Goal: Find specific page/section: Find specific page/section

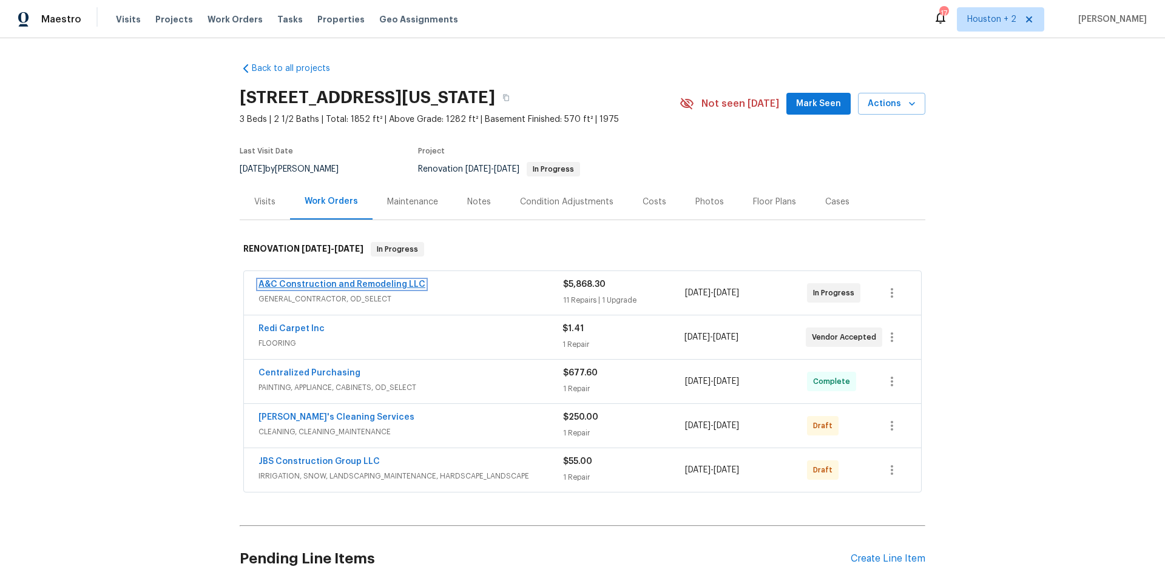
click at [334, 285] on link "A&C Construction and Remodeling LLC" at bounding box center [341, 284] width 167 height 8
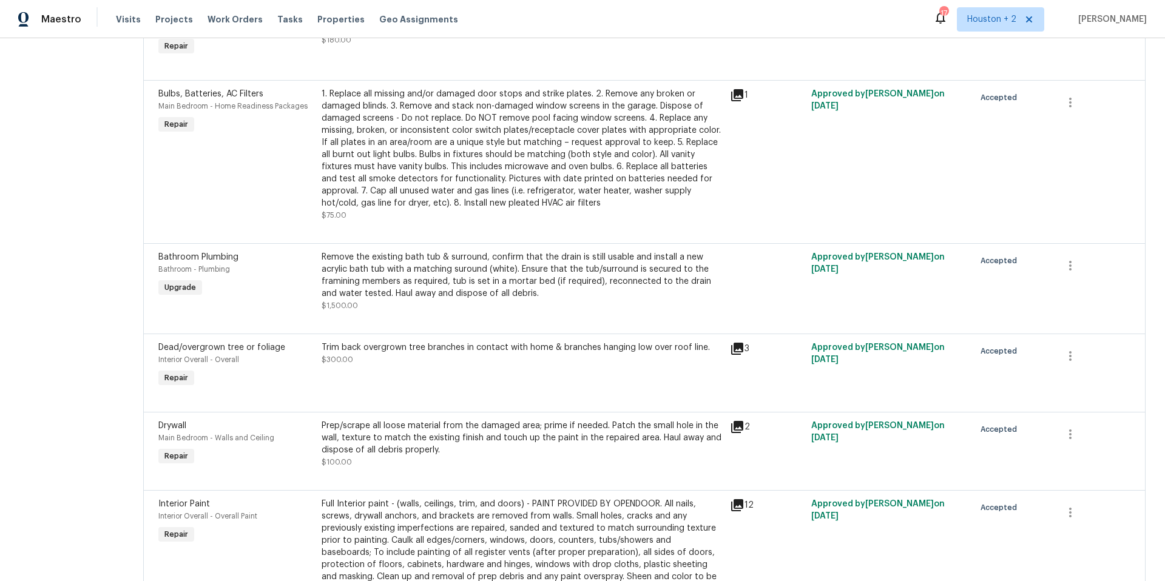
scroll to position [447, 0]
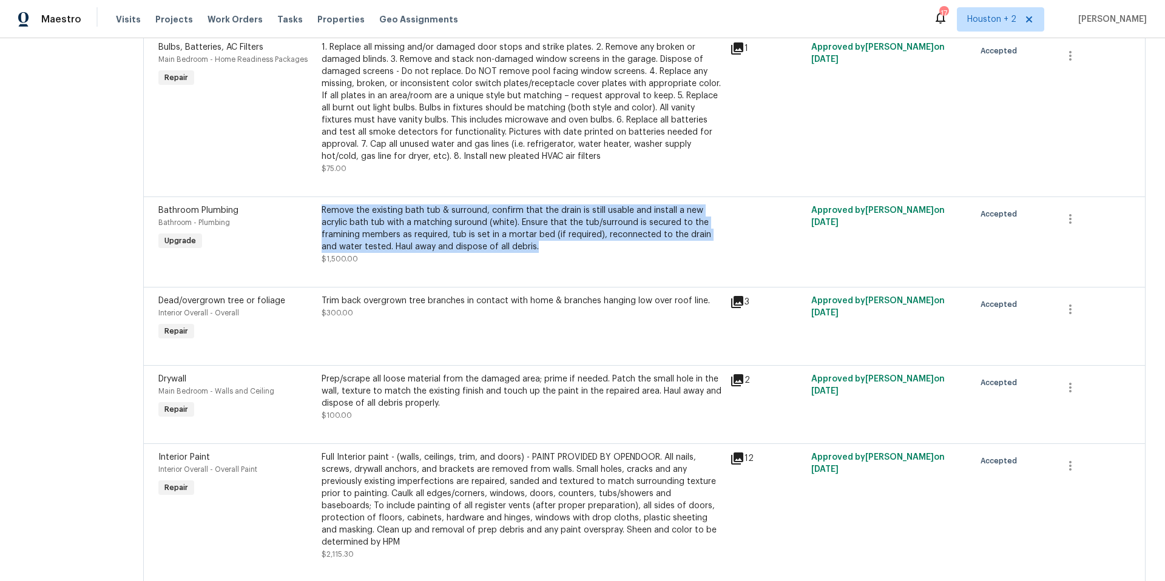
drag, startPoint x: 334, startPoint y: 209, endPoint x: 563, endPoint y: 244, distance: 231.9
click at [563, 244] on div "Remove the existing bath tub & surround, confirm that the drain is still usable…" at bounding box center [522, 235] width 408 height 68
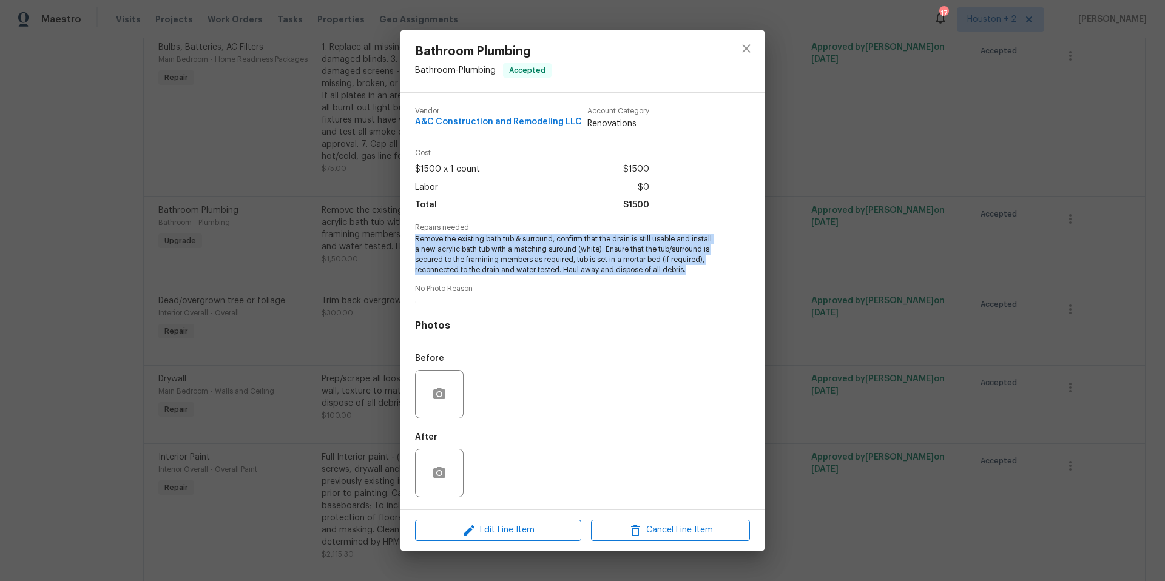
drag, startPoint x: 412, startPoint y: 238, endPoint x: 701, endPoint y: 275, distance: 291.8
click at [701, 275] on div "Vendor A&C Construction and Remodeling LLC Account Category Renovations Cost $1…" at bounding box center [582, 301] width 364 height 417
copy span "Remove the existing bath tub & surround, confirm that the drain is still usable…"
click at [751, 52] on icon "close" at bounding box center [746, 48] width 15 height 15
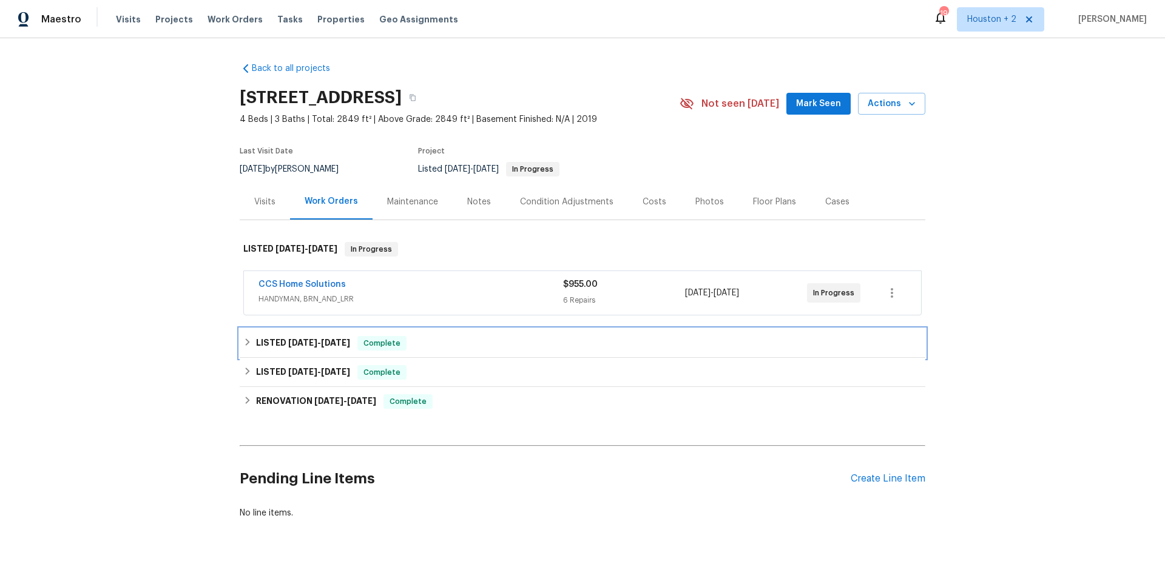
click at [311, 342] on span "2/14/25" at bounding box center [302, 343] width 29 height 8
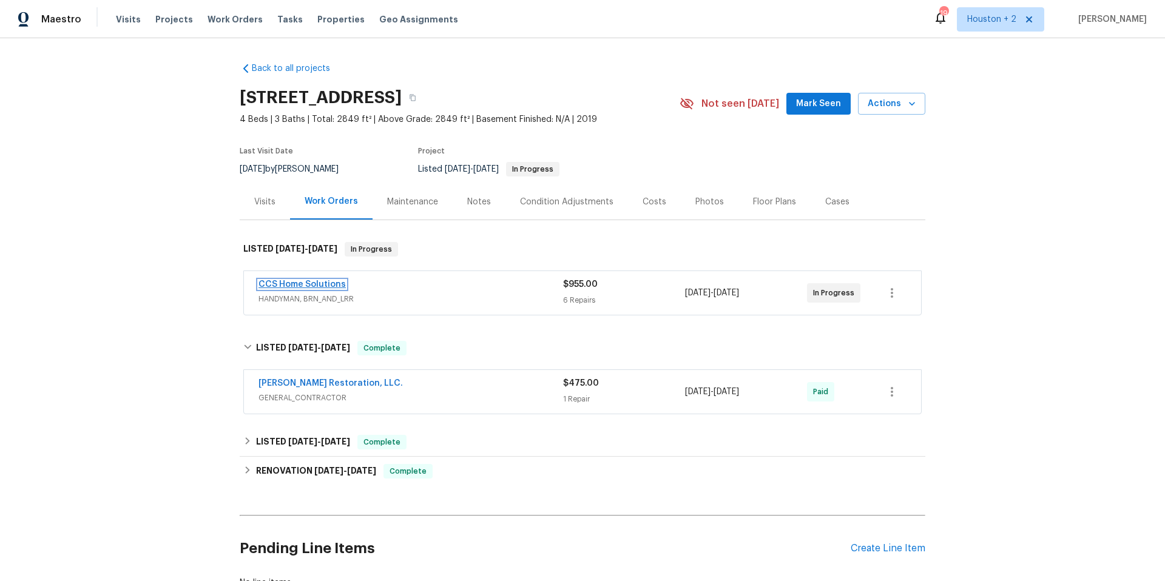
click at [310, 284] on link "CCS Home Solutions" at bounding box center [301, 284] width 87 height 8
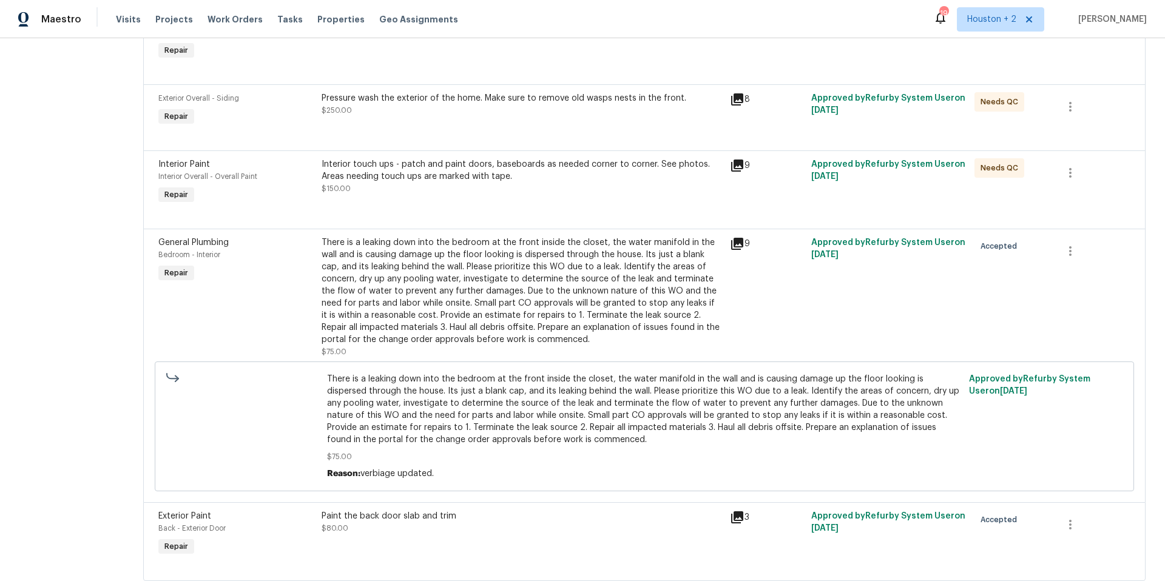
scroll to position [56, 0]
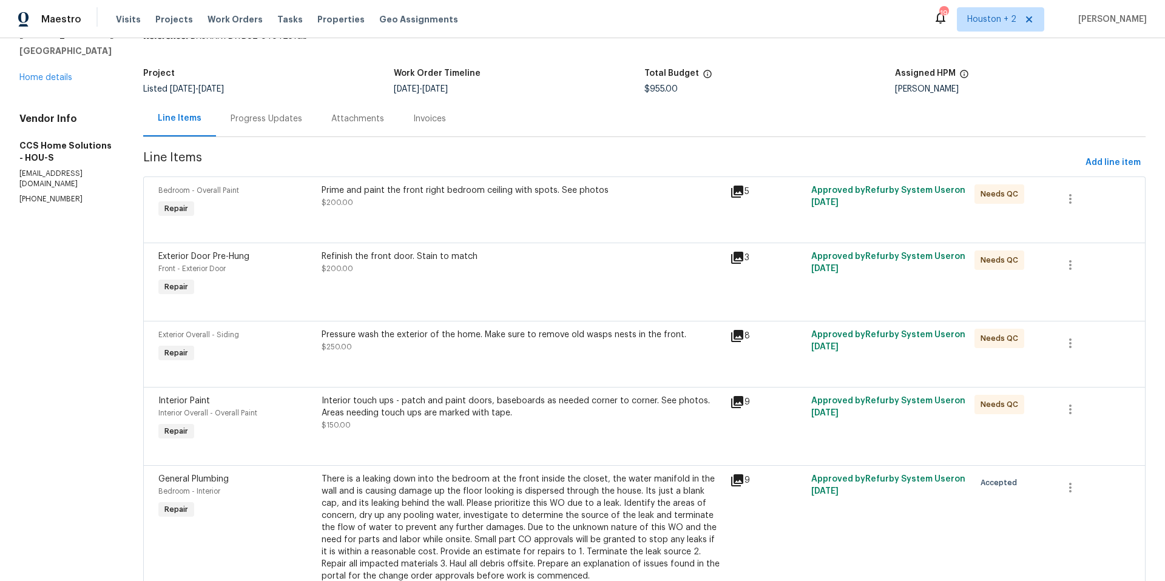
click at [734, 194] on icon at bounding box center [737, 191] width 15 height 15
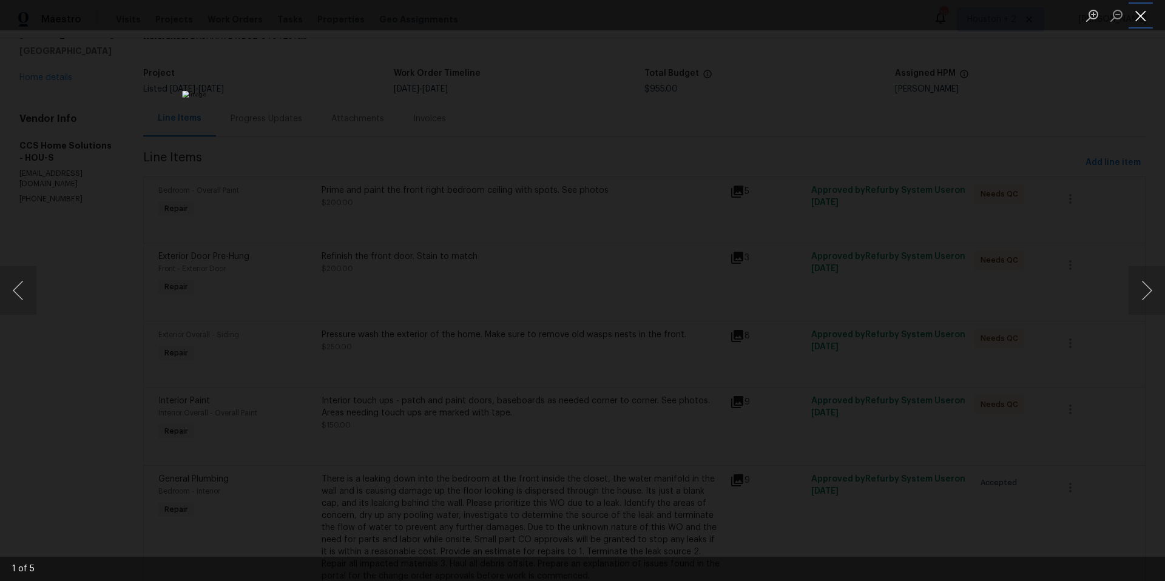
click at [1142, 11] on button "Close lightbox" at bounding box center [1141, 15] width 24 height 21
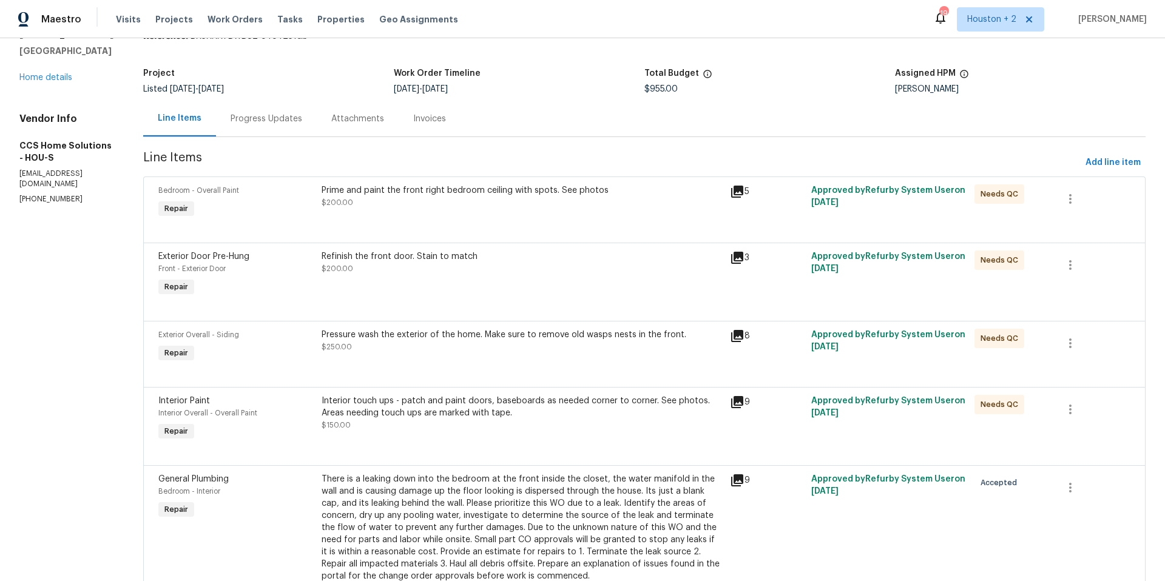
click at [733, 258] on icon at bounding box center [737, 258] width 12 height 12
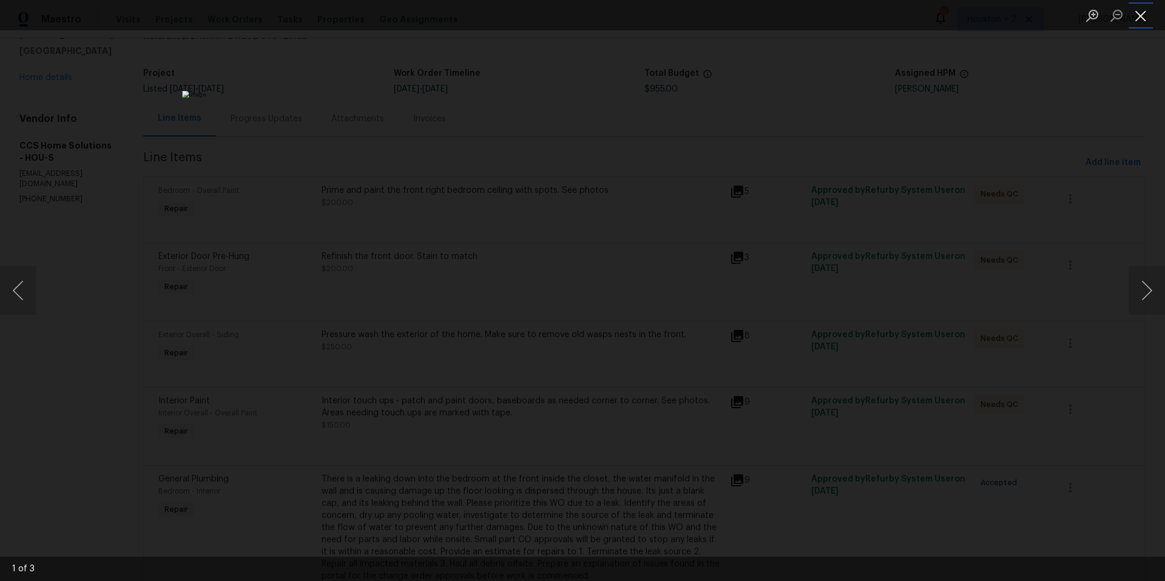
click at [1138, 19] on button "Close lightbox" at bounding box center [1141, 15] width 24 height 21
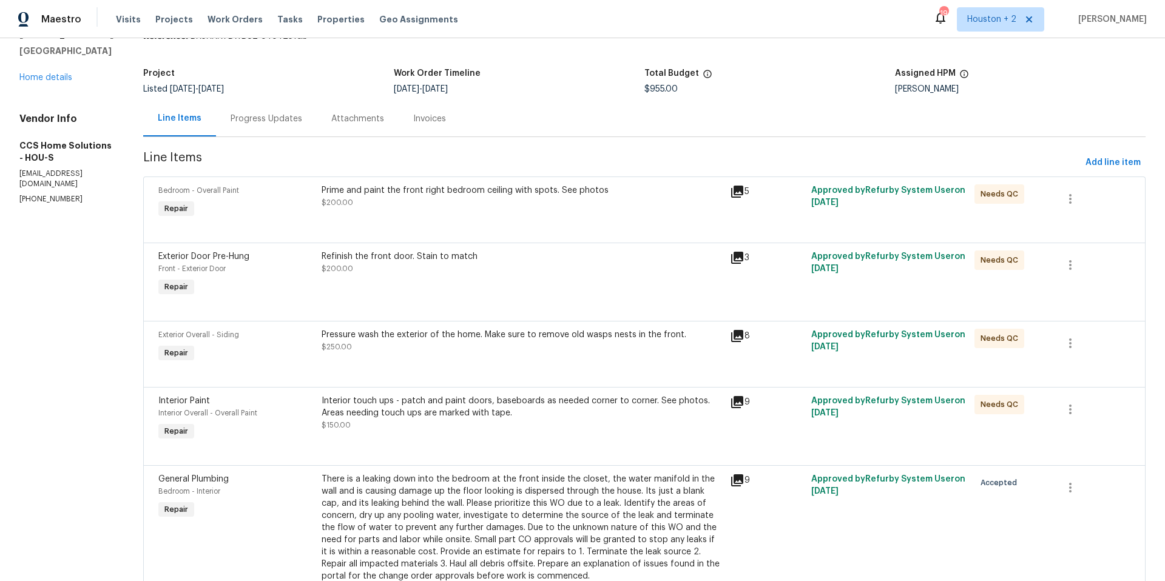
click at [731, 334] on icon at bounding box center [737, 336] width 12 height 12
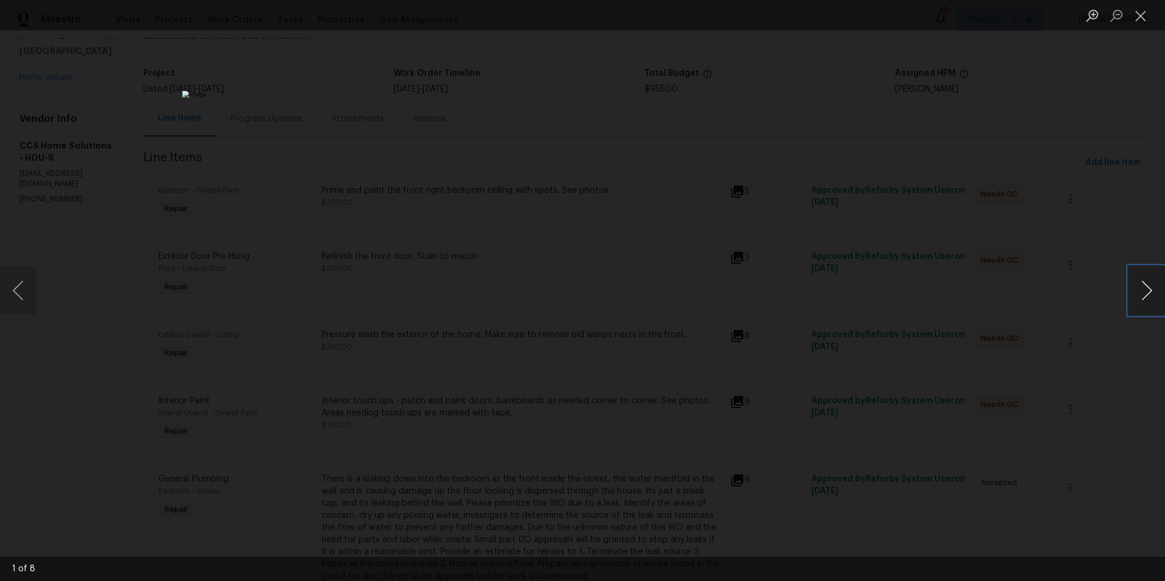
click at [1150, 297] on button "Next image" at bounding box center [1147, 290] width 36 height 49
click at [1147, 15] on button "Close lightbox" at bounding box center [1141, 15] width 24 height 21
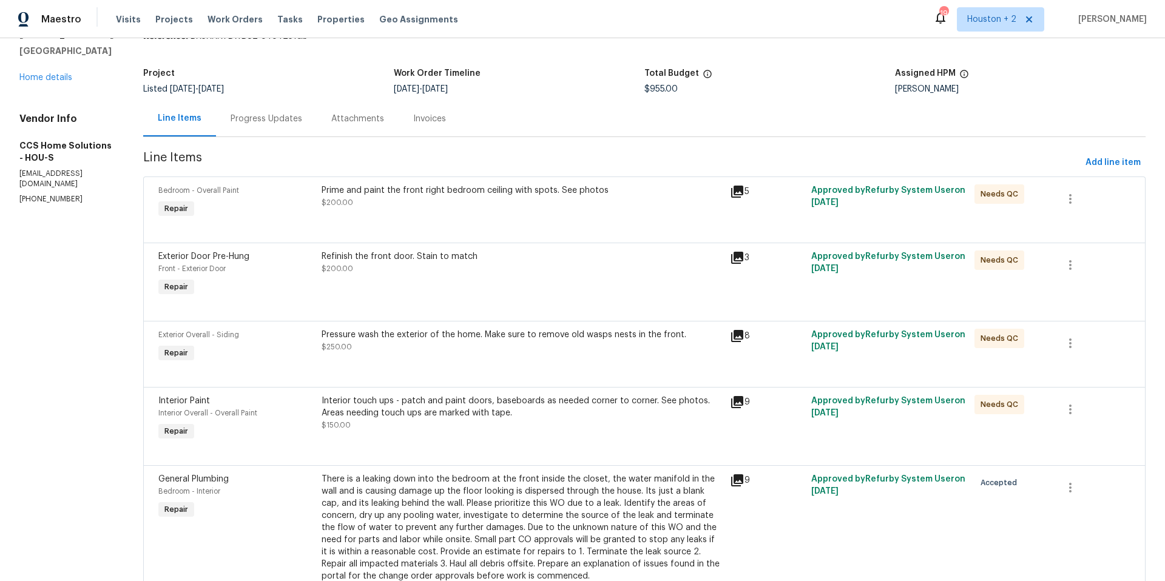
scroll to position [72, 0]
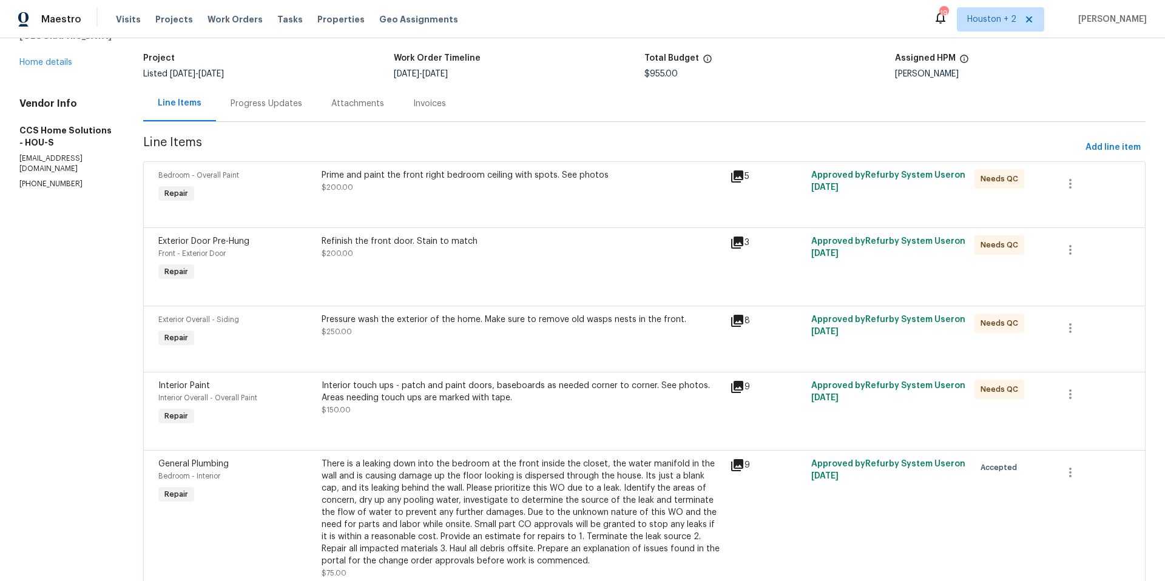
click at [735, 464] on icon at bounding box center [737, 465] width 12 height 12
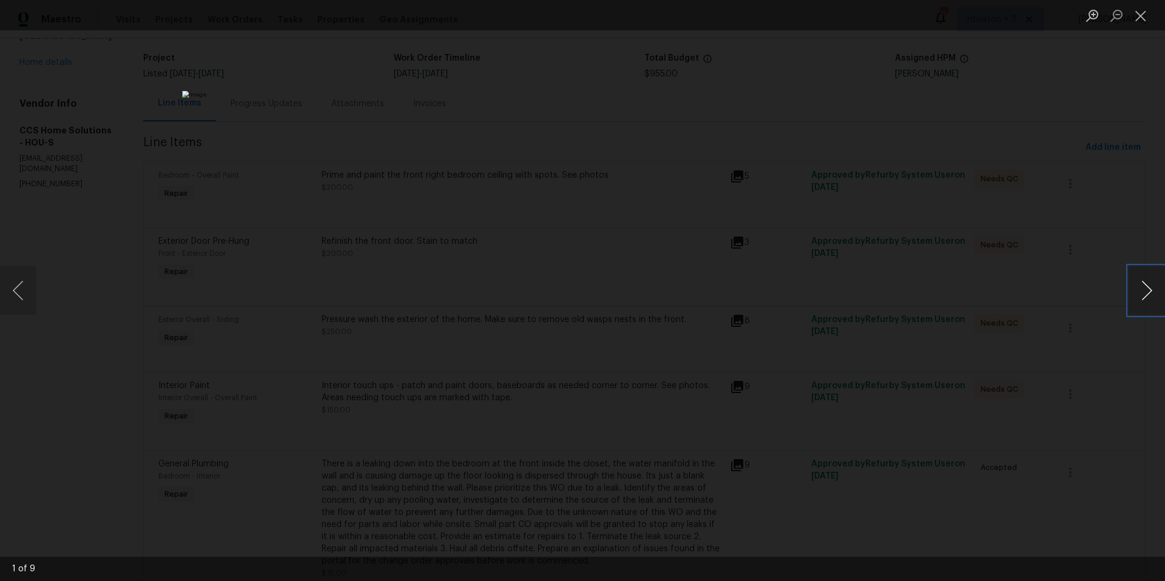
click at [1147, 295] on button "Next image" at bounding box center [1147, 290] width 36 height 49
click at [1147, 294] on button "Next image" at bounding box center [1147, 290] width 36 height 49
click at [1146, 294] on button "Next image" at bounding box center [1147, 290] width 36 height 49
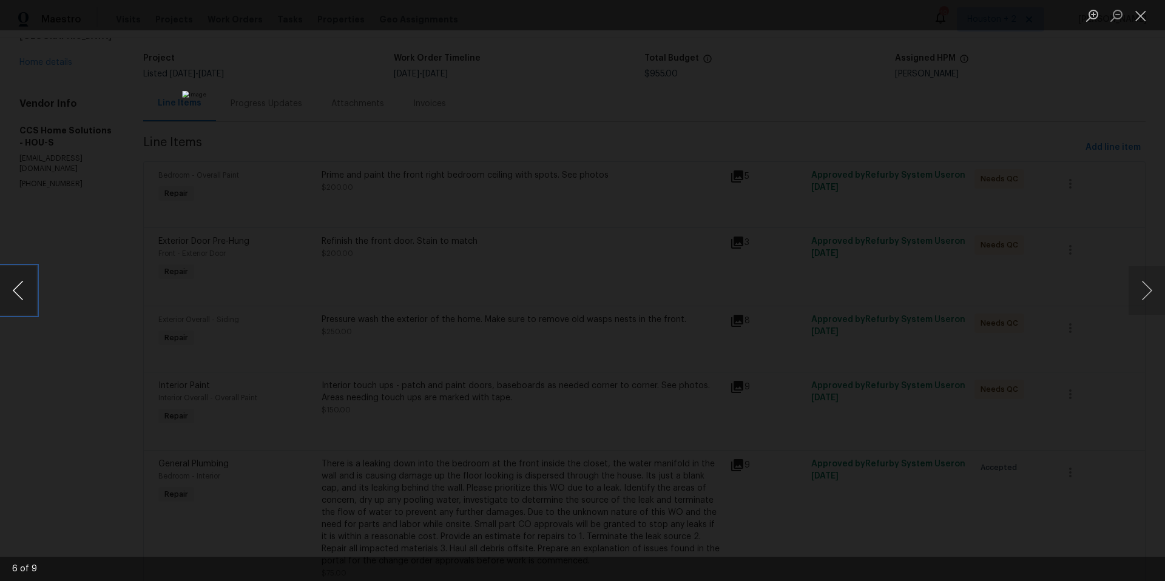
click at [21, 299] on button "Previous image" at bounding box center [18, 290] width 36 height 49
click at [1141, 16] on button "Close lightbox" at bounding box center [1141, 15] width 24 height 21
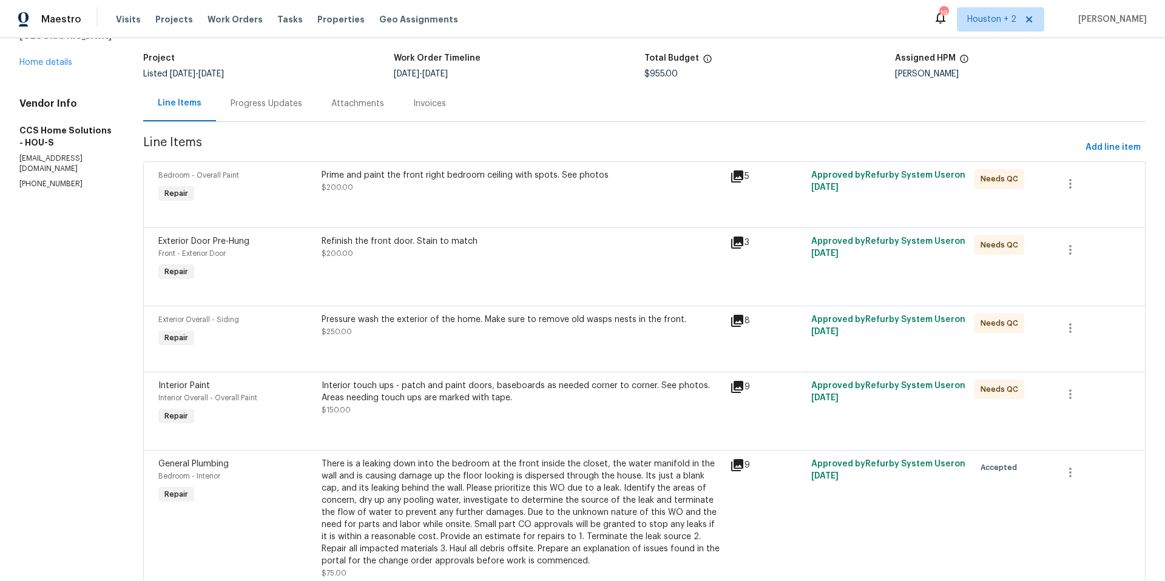
scroll to position [0, 0]
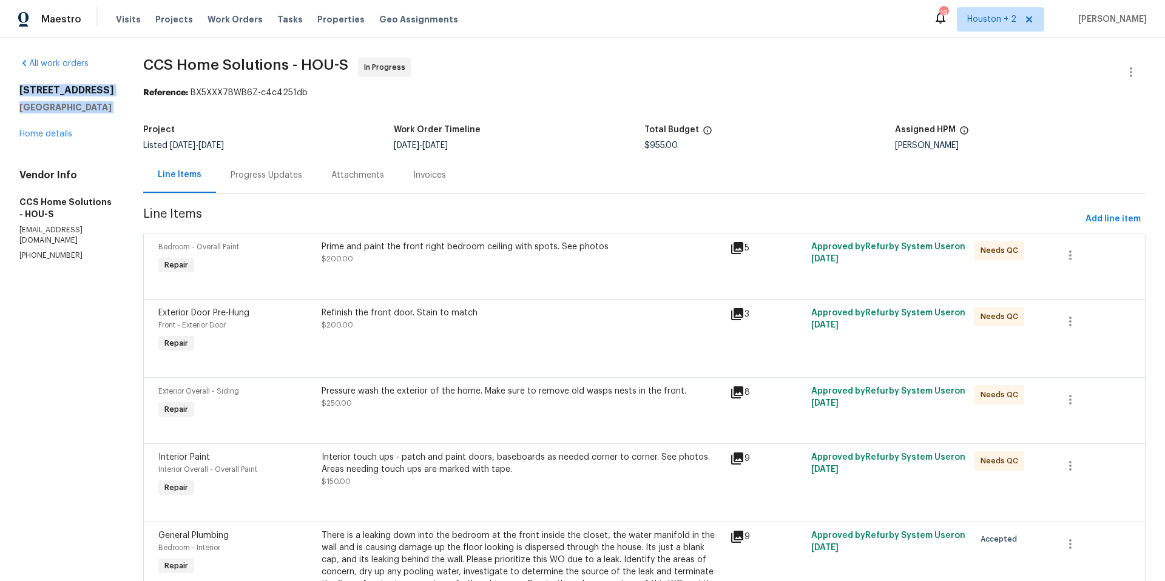
drag, startPoint x: 18, startPoint y: 90, endPoint x: 115, endPoint y: 116, distance: 99.9
click at [115, 116] on div "All work orders 2811 Apache St League City, TX 77573 Home details Vendor Info C…" at bounding box center [582, 473] width 1165 height 870
copy div "2811 Apache St League City, TX 77573"
